Goal: Information Seeking & Learning: Learn about a topic

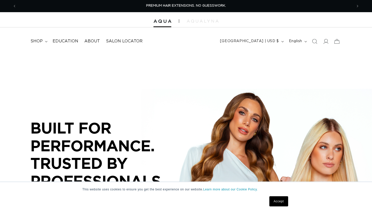
click at [197, 23] on div at bounding box center [186, 19] width 372 height 15
click at [200, 21] on img at bounding box center [203, 21] width 32 height 3
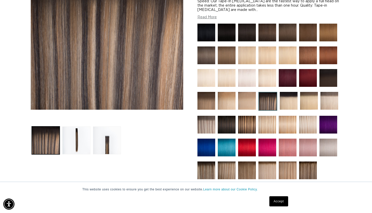
scroll to position [119, 0]
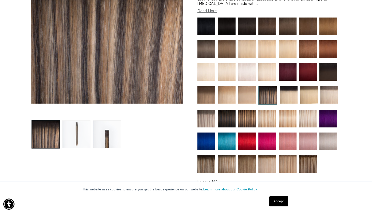
click at [87, 145] on button "Load image 2 in gallery view" at bounding box center [76, 134] width 28 height 28
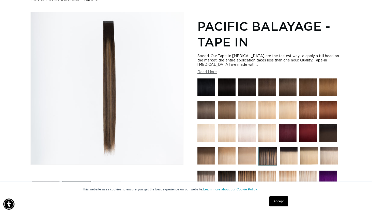
scroll to position [0, 336]
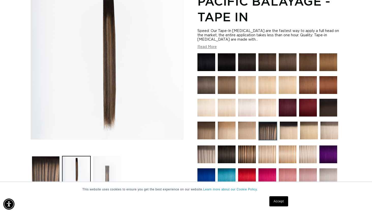
click at [104, 162] on button "Load image 3 in gallery view" at bounding box center [107, 170] width 28 height 28
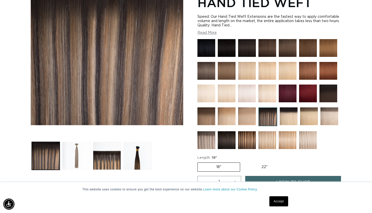
click at [80, 155] on button "Load image 2 in gallery view" at bounding box center [76, 156] width 28 height 28
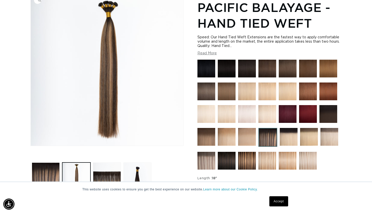
scroll to position [77, 0]
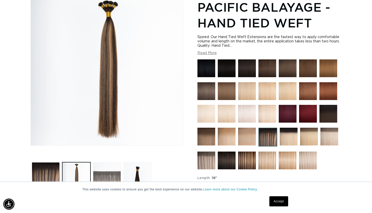
click at [110, 166] on button "Load image 3 in gallery view" at bounding box center [107, 176] width 28 height 28
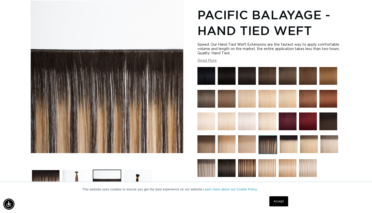
scroll to position [0, 672]
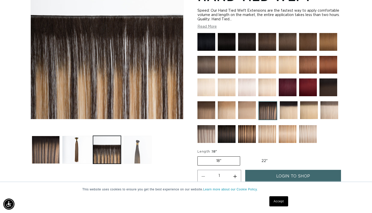
click at [146, 150] on button "Load image 4 in gallery view" at bounding box center [137, 150] width 28 height 28
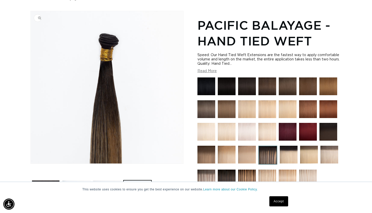
scroll to position [61, 0]
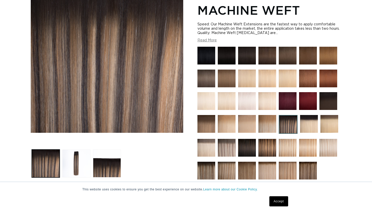
scroll to position [136, 0]
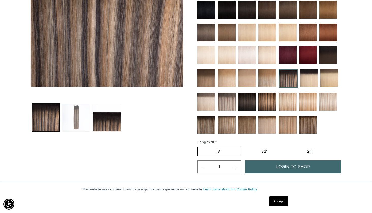
click at [85, 118] on button "Load image 2 in gallery view" at bounding box center [76, 118] width 28 height 28
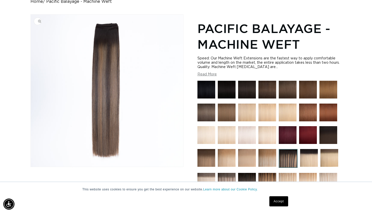
scroll to position [55, 0]
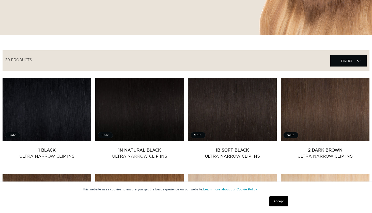
scroll to position [178, 0]
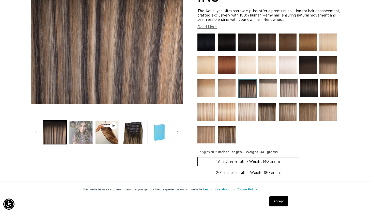
click at [81, 133] on button "Load image 2 in gallery view" at bounding box center [81, 133] width 24 height 24
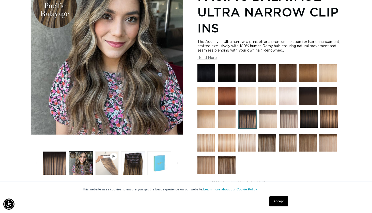
click at [100, 157] on button "Play video 1 in gallery view" at bounding box center [107, 163] width 24 height 24
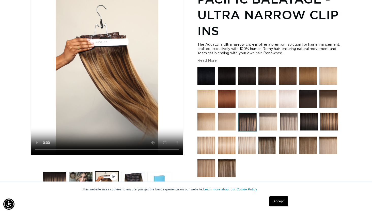
scroll to position [0, 336]
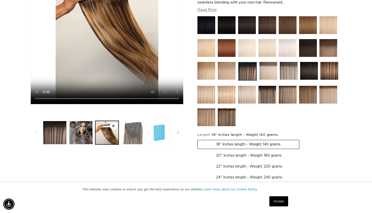
click at [132, 132] on button "Load image 3 in gallery view" at bounding box center [133, 133] width 24 height 24
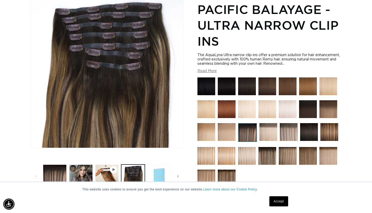
scroll to position [0, 672]
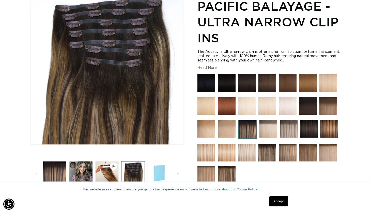
click at [159, 177] on button "Load image 4 in gallery view" at bounding box center [159, 173] width 24 height 24
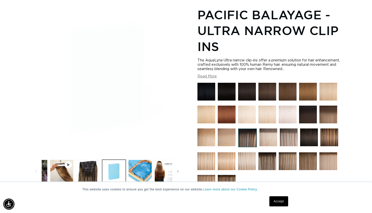
scroll to position [0, 52]
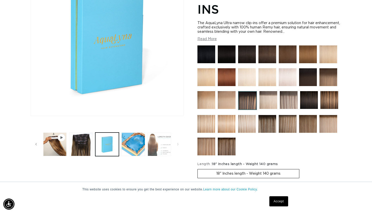
click at [161, 143] on button "Load image 6 in gallery view" at bounding box center [160, 145] width 24 height 24
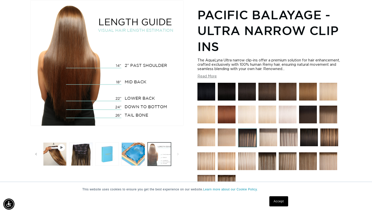
scroll to position [0, 0]
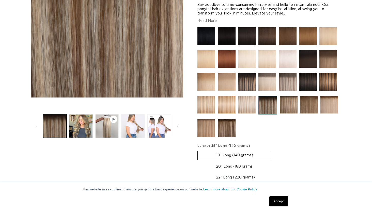
scroll to position [145, 0]
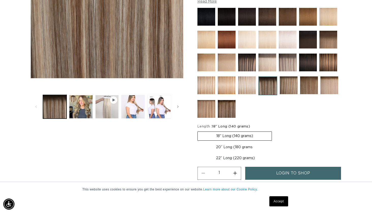
click at [112, 114] on button "Play video 1 in gallery view" at bounding box center [107, 107] width 24 height 24
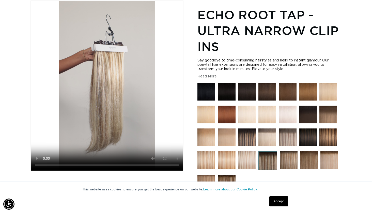
scroll to position [0, 0]
